Goal: Task Accomplishment & Management: Use online tool/utility

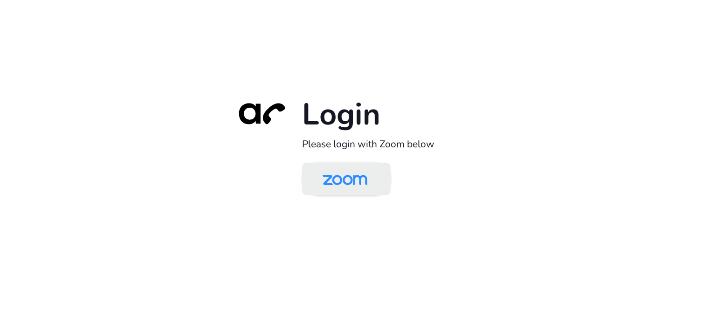
click at [339, 180] on img at bounding box center [345, 180] width 64 height 30
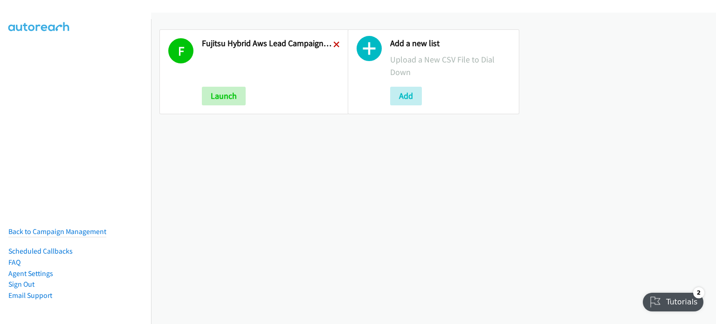
click at [333, 42] on icon at bounding box center [336, 45] width 7 height 7
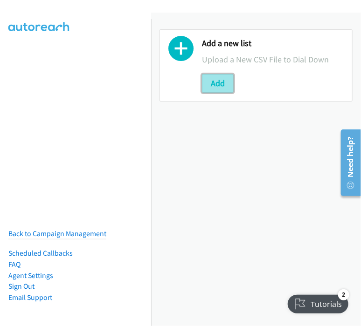
click at [220, 78] on button "Add" at bounding box center [218, 83] width 32 height 19
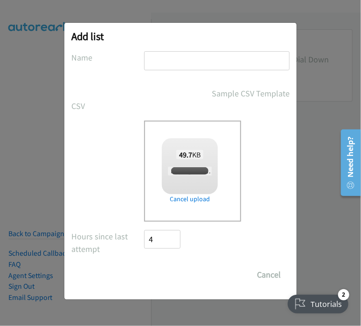
click at [170, 59] on input "text" at bounding box center [216, 60] width 145 height 19
checkbox input "true"
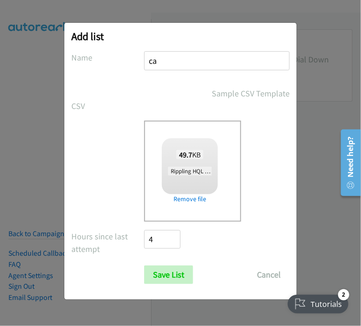
type input "c"
click at [167, 56] on input "Rippling HQL" at bounding box center [216, 60] width 145 height 19
click at [233, 62] on input "Ripplling HQL" at bounding box center [216, 60] width 145 height 19
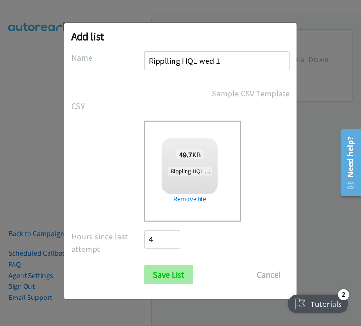
type input "Ripplling HQL wed 1"
click at [168, 277] on input "Save List" at bounding box center [168, 275] width 49 height 19
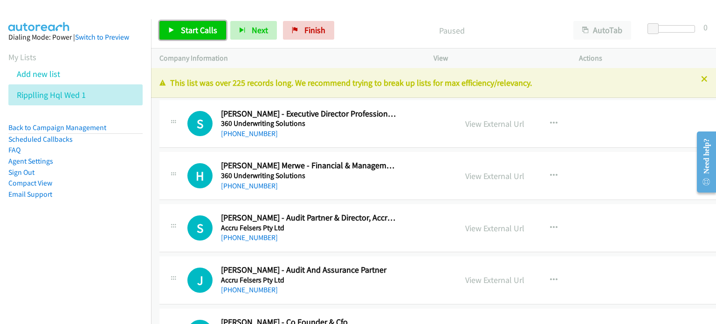
click at [191, 28] on span "Start Calls" at bounding box center [199, 30] width 36 height 11
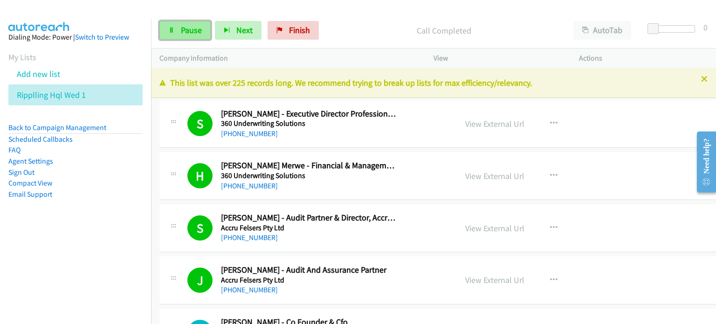
click at [180, 35] on link "Pause" at bounding box center [184, 30] width 51 height 19
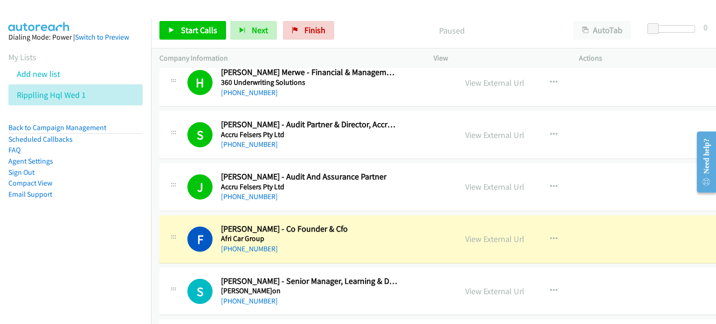
scroll to position [140, 0]
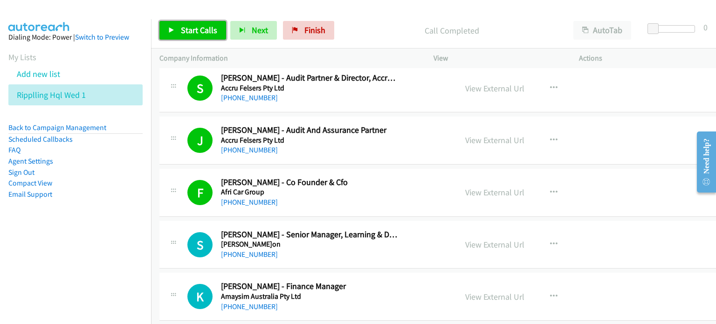
click at [181, 26] on span "Start Calls" at bounding box center [199, 30] width 36 height 11
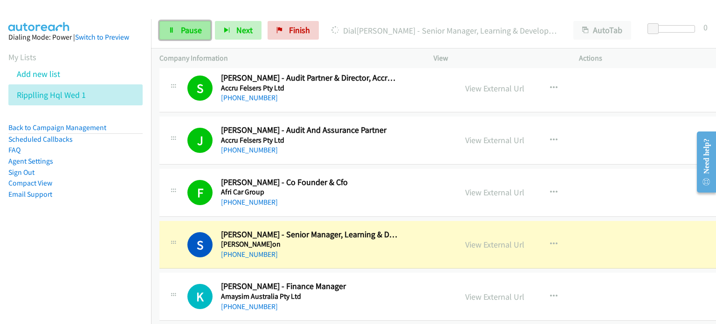
click at [183, 28] on span "Pause" at bounding box center [191, 30] width 21 height 11
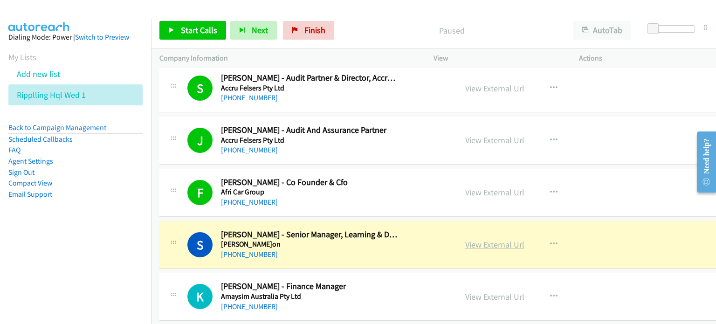
click at [360, 245] on link "View External Url" at bounding box center [494, 244] width 59 height 11
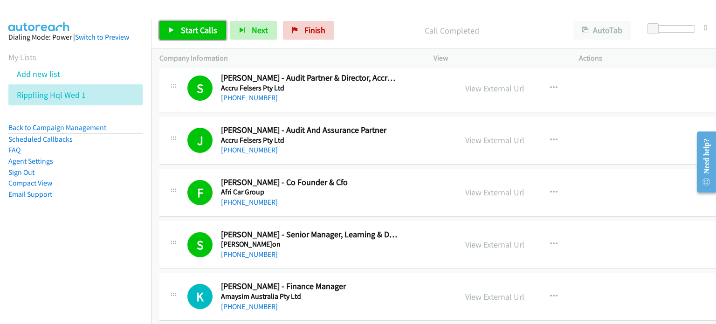
click at [202, 29] on span "Start Calls" at bounding box center [199, 30] width 36 height 11
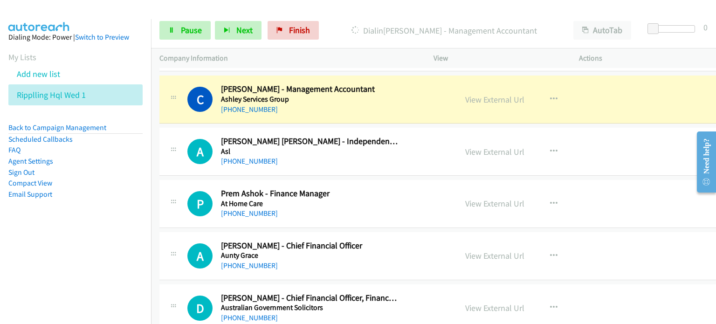
scroll to position [839, 0]
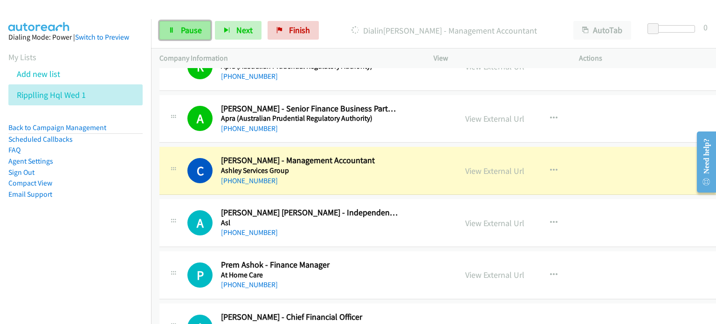
click at [187, 32] on span "Pause" at bounding box center [191, 30] width 21 height 11
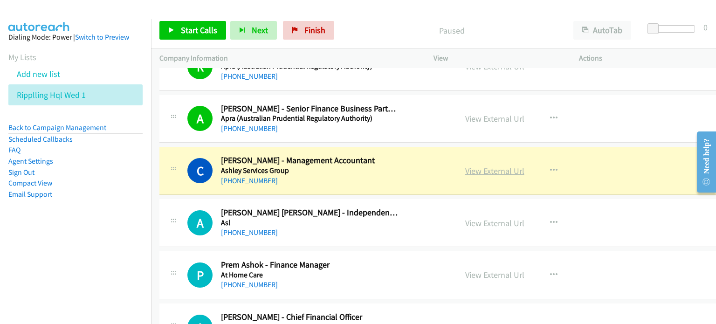
click at [360, 170] on link "View External Url" at bounding box center [494, 171] width 59 height 11
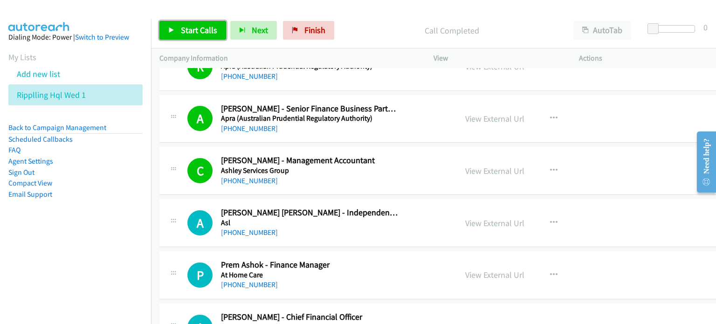
click at [191, 25] on span "Start Calls" at bounding box center [199, 30] width 36 height 11
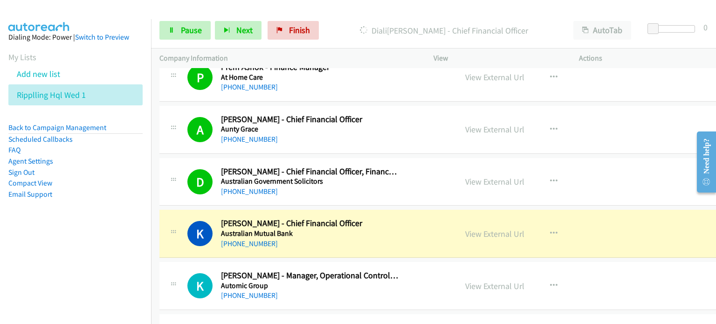
scroll to position [1072, 0]
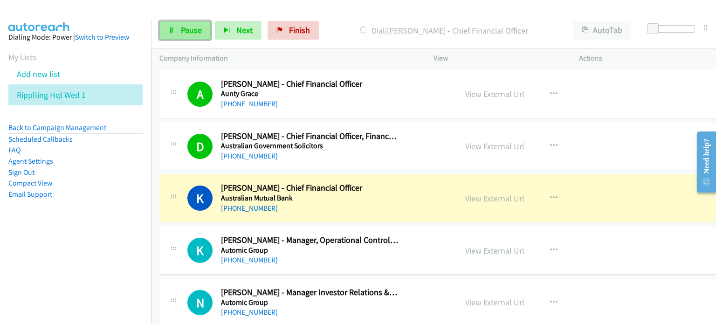
click at [181, 27] on span "Pause" at bounding box center [191, 30] width 21 height 11
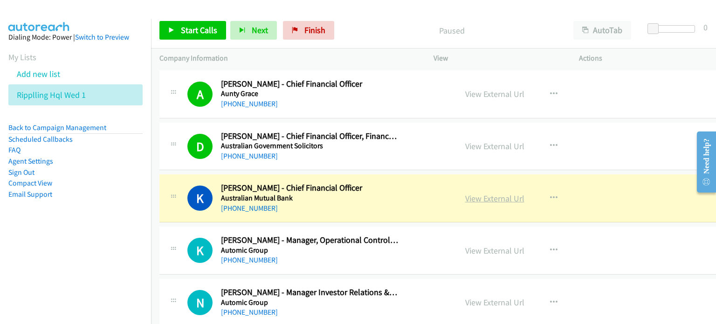
click at [360, 197] on link "View External Url" at bounding box center [494, 198] width 59 height 11
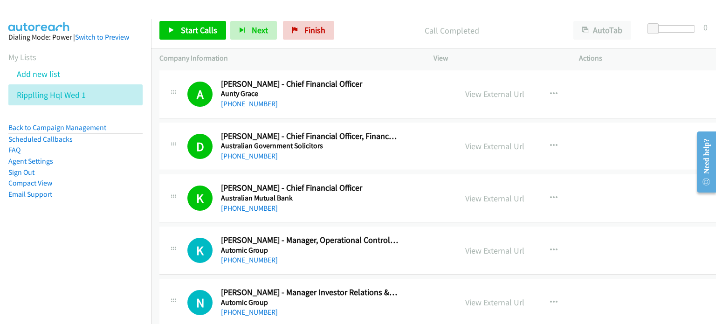
scroll to position [1119, 0]
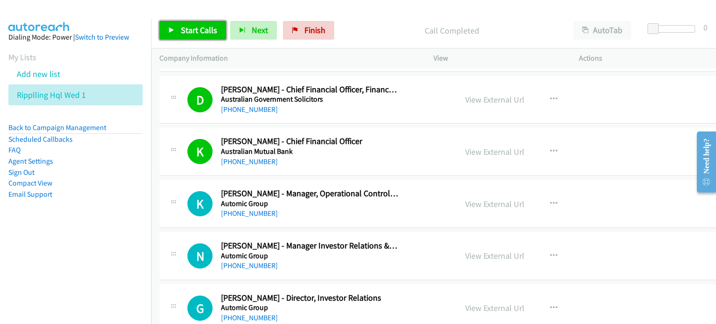
click at [198, 30] on span "Start Calls" at bounding box center [199, 30] width 36 height 11
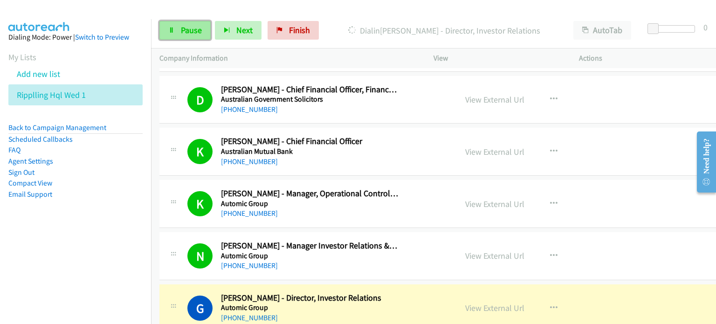
click at [177, 28] on link "Pause" at bounding box center [184, 30] width 51 height 19
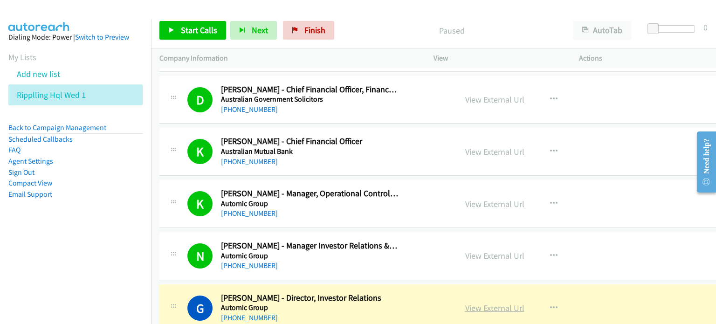
click at [360, 309] on link "View External Url" at bounding box center [494, 308] width 59 height 11
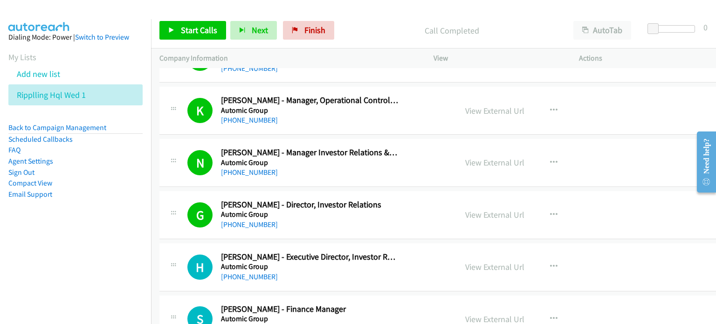
scroll to position [1259, 0]
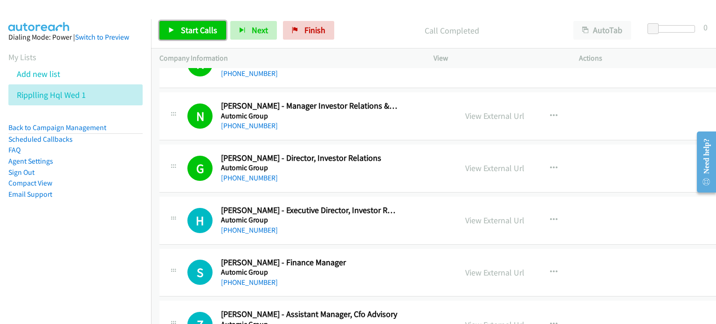
click at [181, 25] on span "Start Calls" at bounding box center [199, 30] width 36 height 11
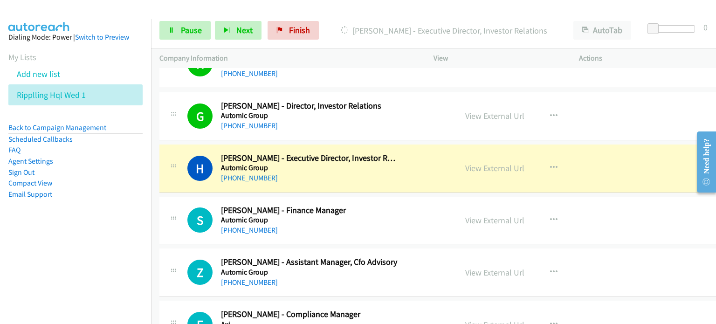
scroll to position [1352, 0]
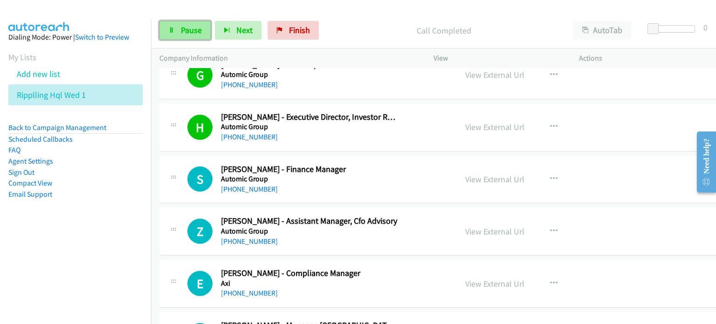
click at [185, 26] on span "Pause" at bounding box center [191, 30] width 21 height 11
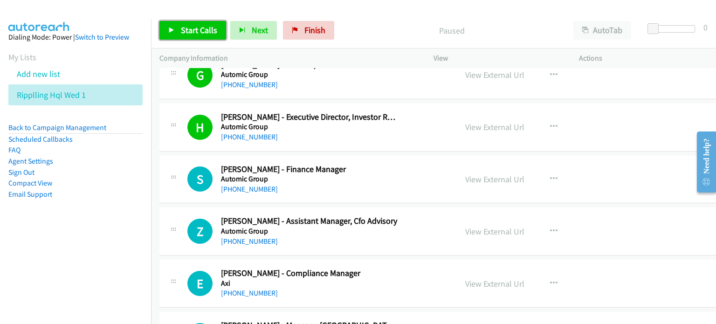
click at [193, 28] on span "Start Calls" at bounding box center [199, 30] width 36 height 11
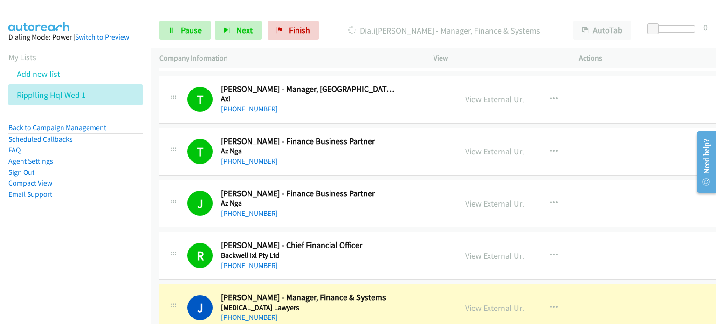
scroll to position [1678, 0]
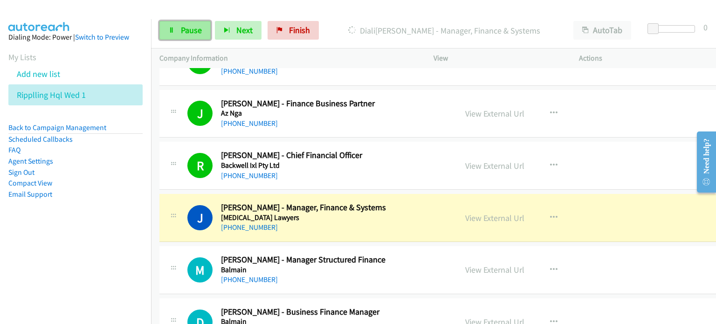
click at [182, 31] on span "Pause" at bounding box center [191, 30] width 21 height 11
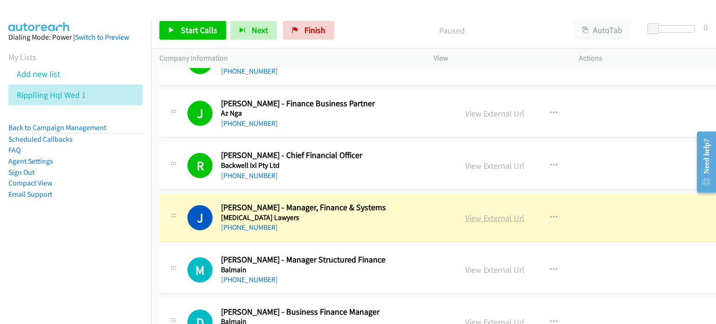
click at [360, 215] on link "View External Url" at bounding box center [494, 218] width 59 height 11
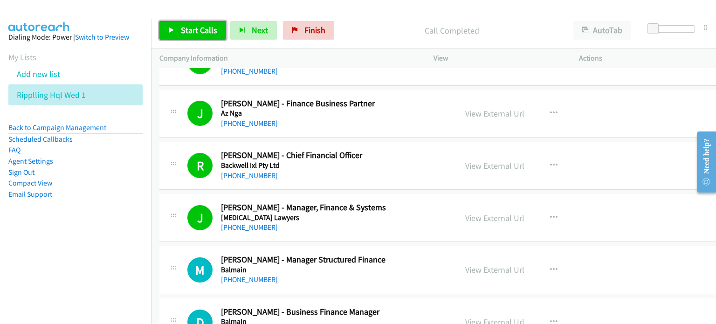
click at [183, 26] on span "Start Calls" at bounding box center [199, 30] width 36 height 11
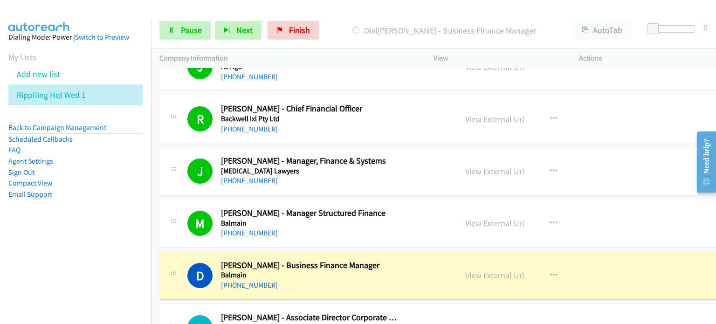
scroll to position [1818, 0]
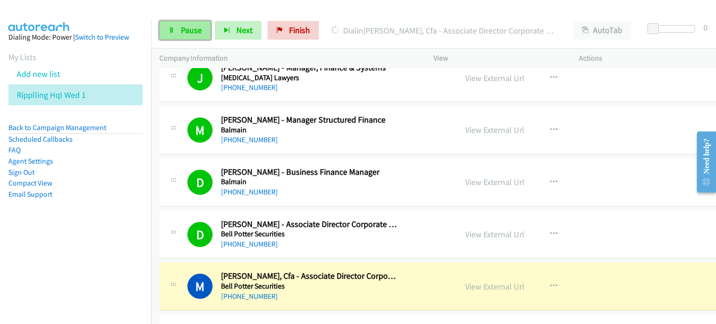
click at [182, 29] on span "Pause" at bounding box center [191, 30] width 21 height 11
